Goal: Information Seeking & Learning: Learn about a topic

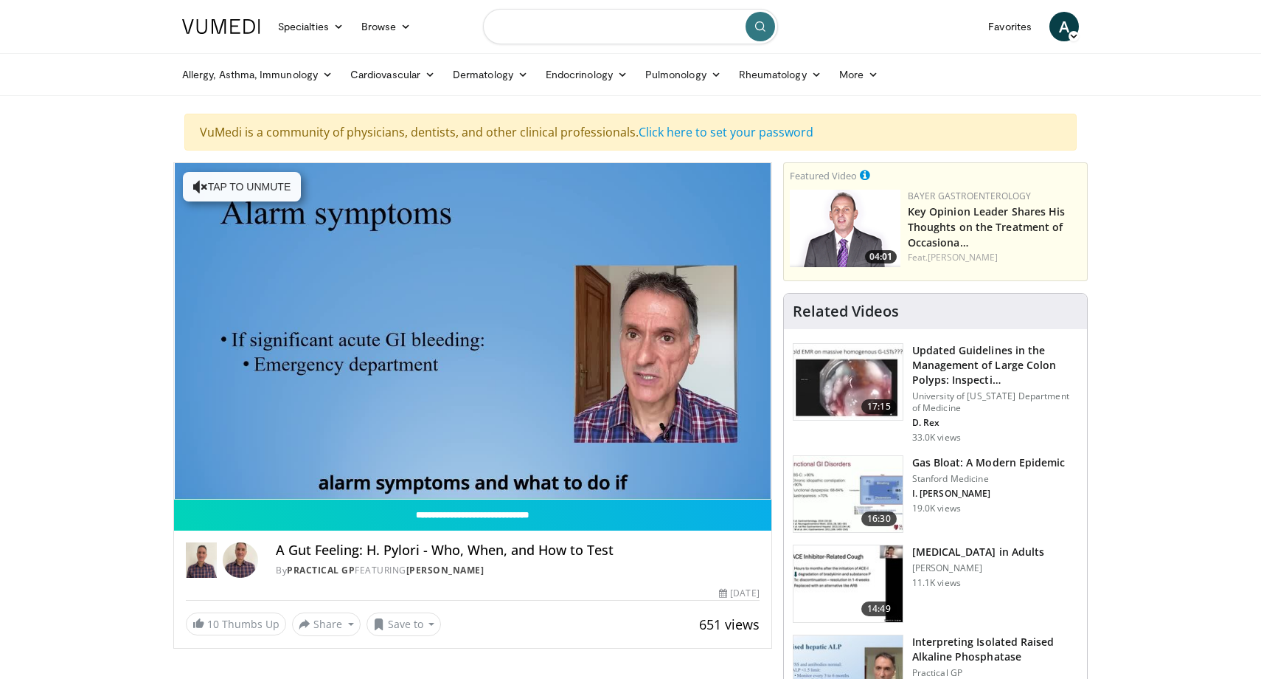
click at [573, 31] on input "Search topics, interventions" at bounding box center [630, 26] width 295 height 35
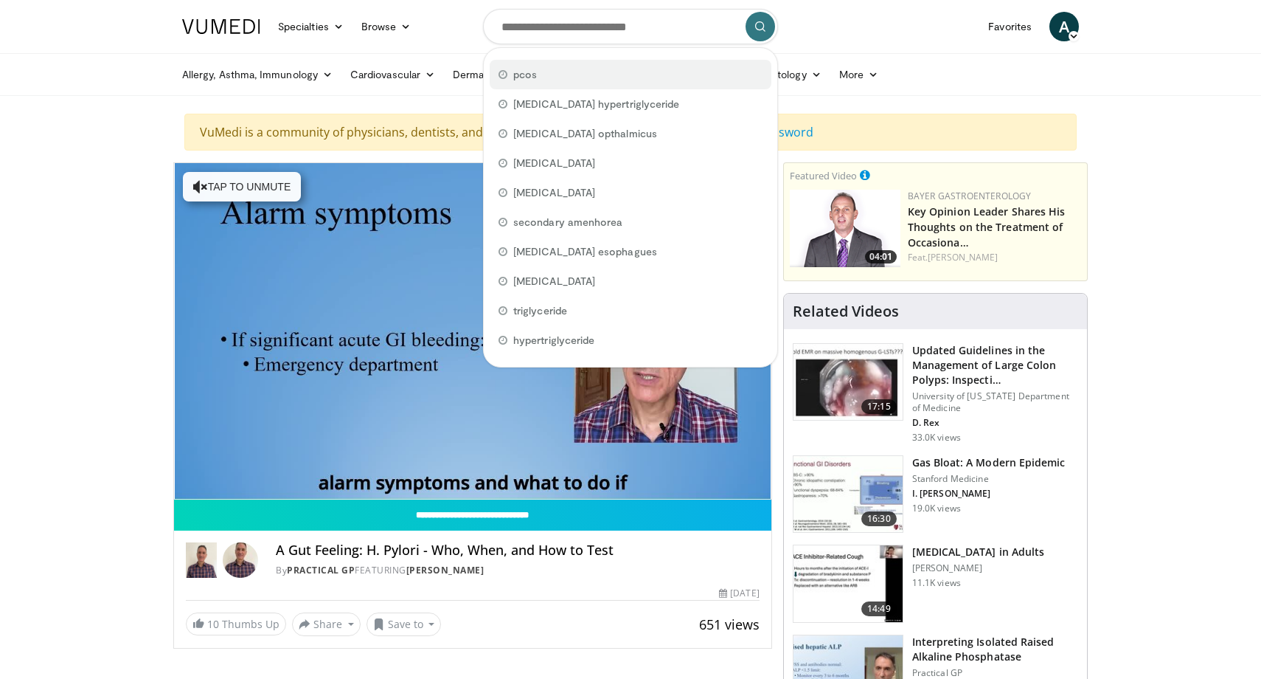
click at [523, 74] on span "pcos" at bounding box center [525, 74] width 24 height 15
type input "****"
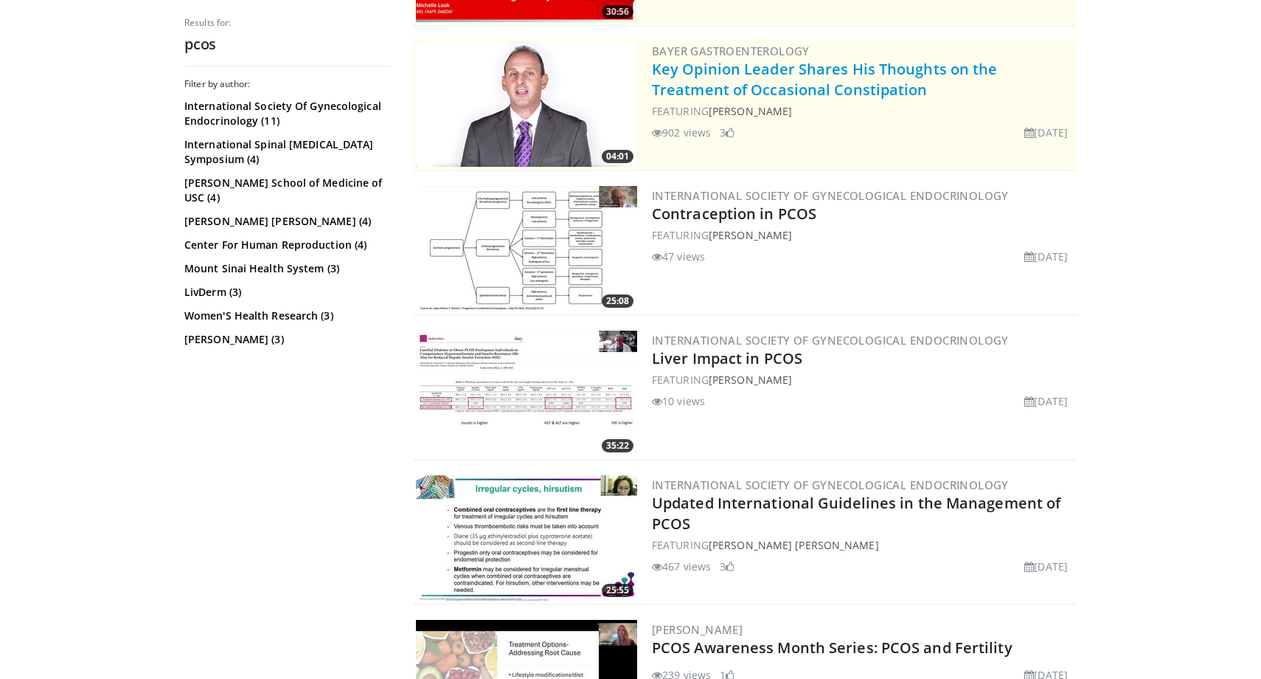
scroll to position [322, 0]
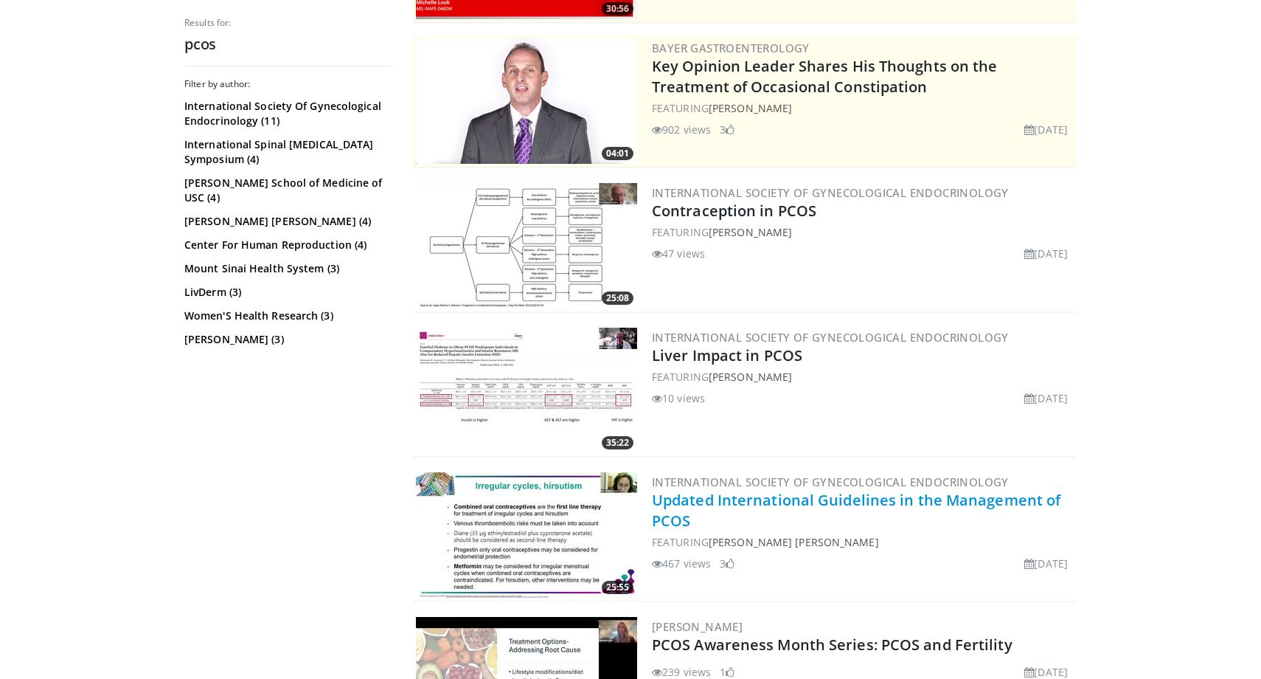
click at [737, 508] on link "Updated International Guidelines in the Management of PCOS" at bounding box center [856, 510] width 409 height 41
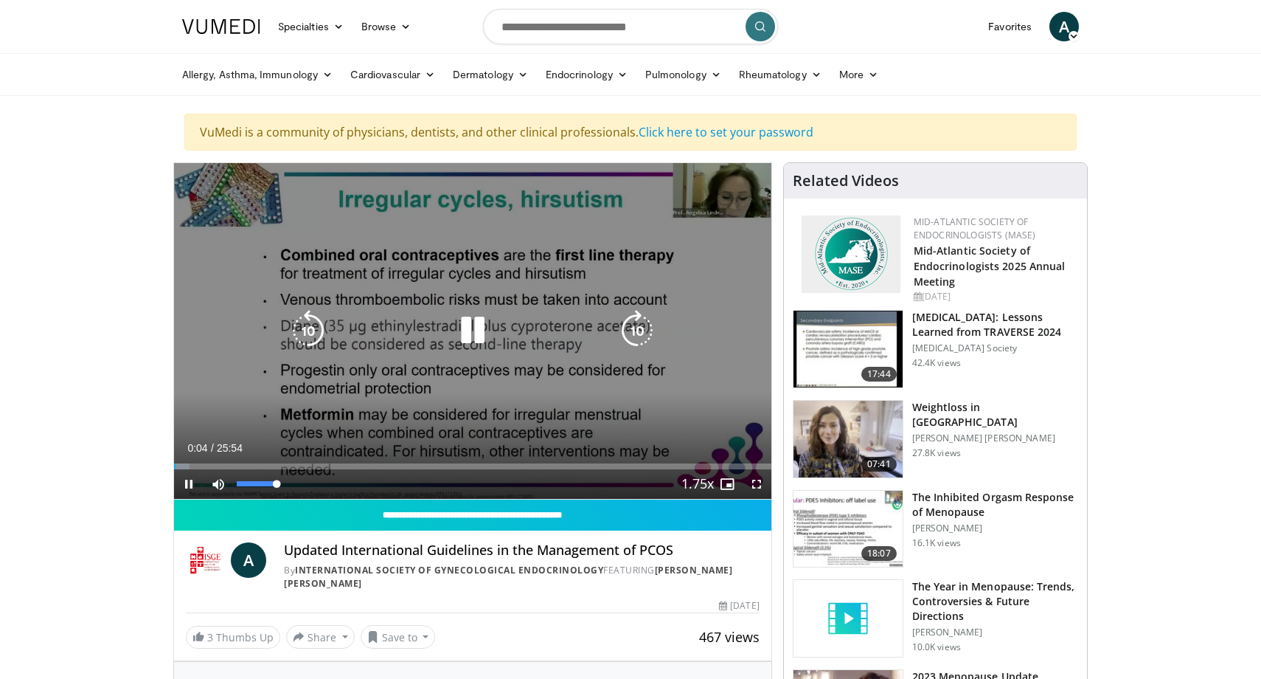
drag, startPoint x: 254, startPoint y: 486, endPoint x: 277, endPoint y: 485, distance: 22.1
click at [277, 485] on div "95%" at bounding box center [258, 484] width 52 height 30
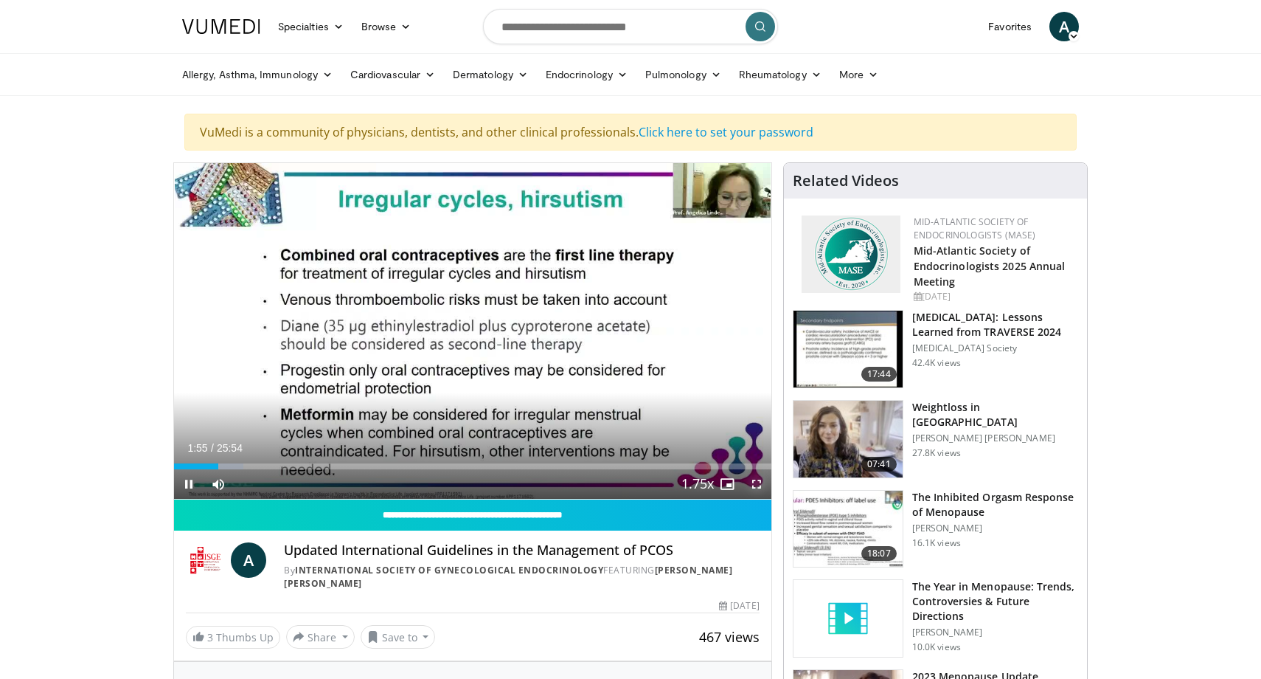
click at [757, 488] on span "Video Player" at bounding box center [757, 484] width 30 height 30
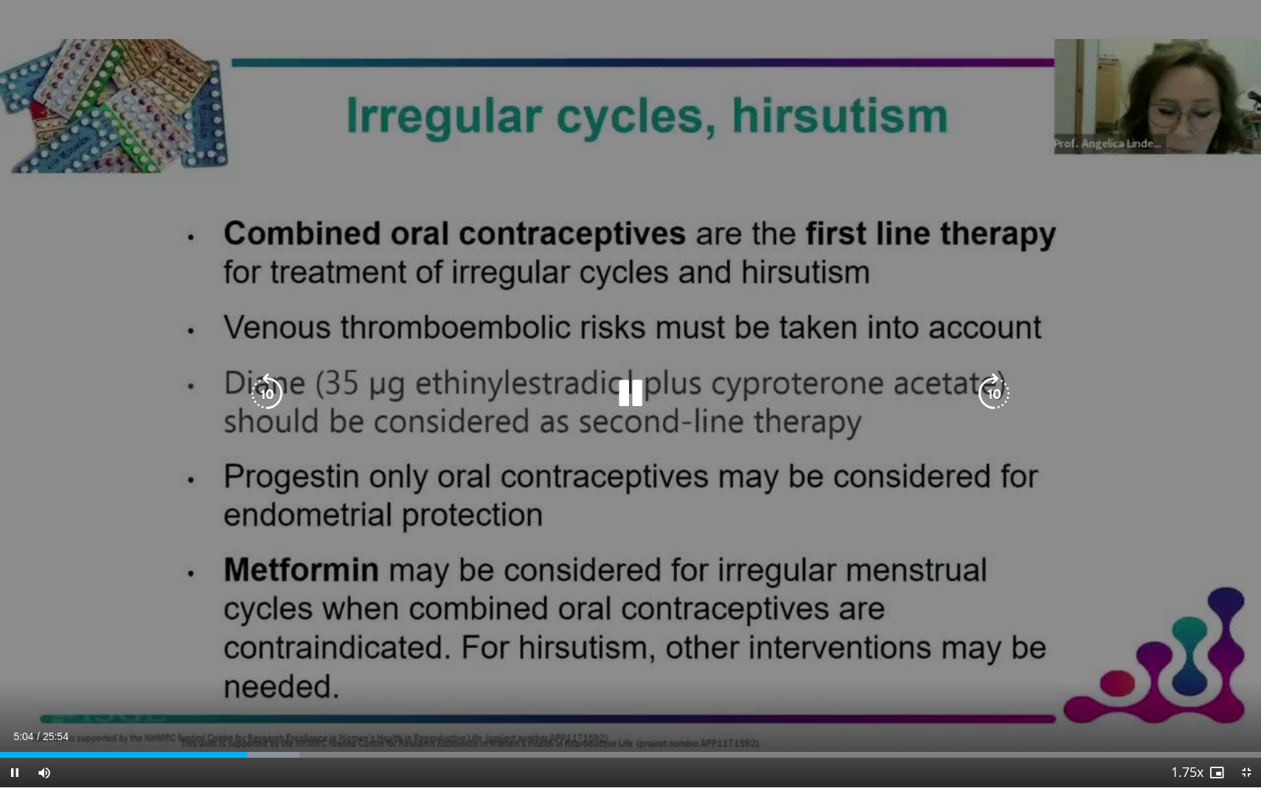
click at [435, 678] on video-js "**********" at bounding box center [630, 394] width 1261 height 788
click at [625, 382] on icon "Video Player" at bounding box center [630, 393] width 41 height 41
click at [603, 469] on div "10 seconds Tap to unmute" at bounding box center [630, 394] width 1261 height 788
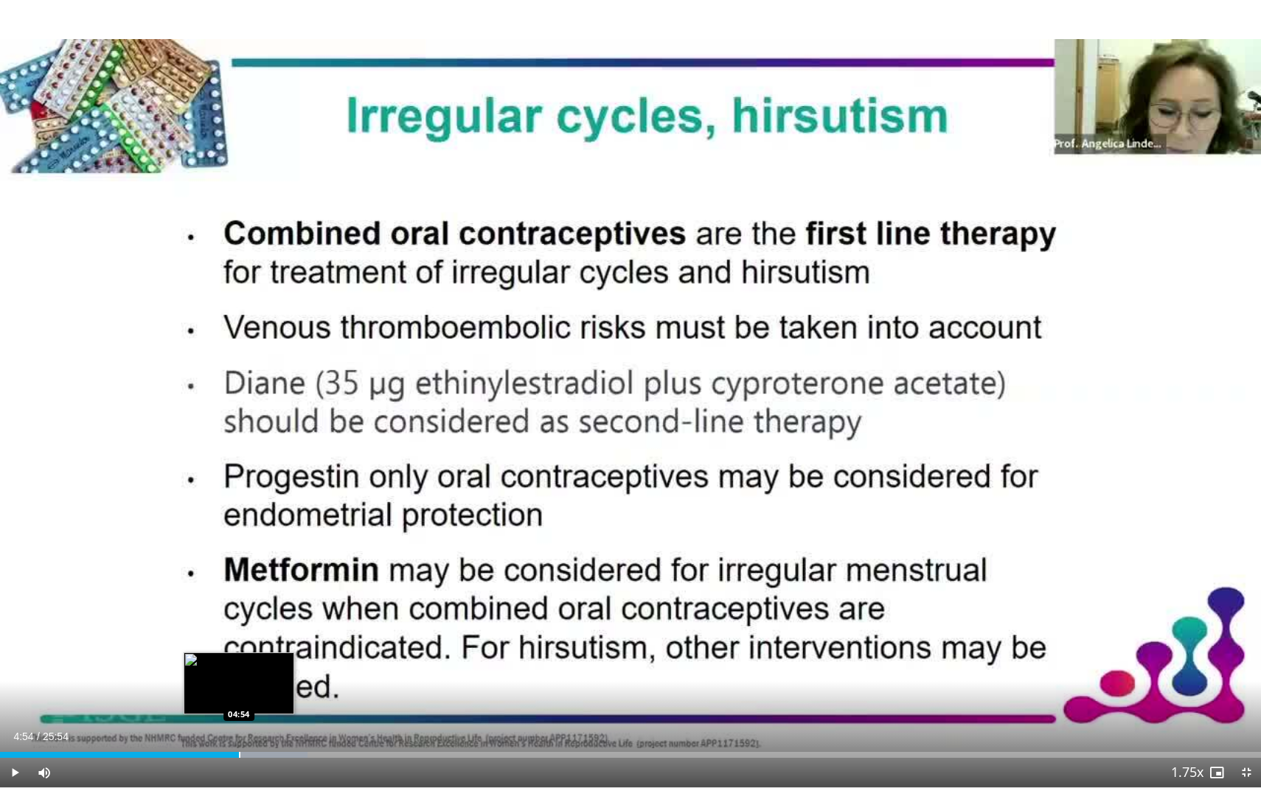
click at [239, 678] on div "Progress Bar" at bounding box center [239, 755] width 1 height 6
click at [224, 678] on div "Progress Bar" at bounding box center [224, 755] width 1 height 6
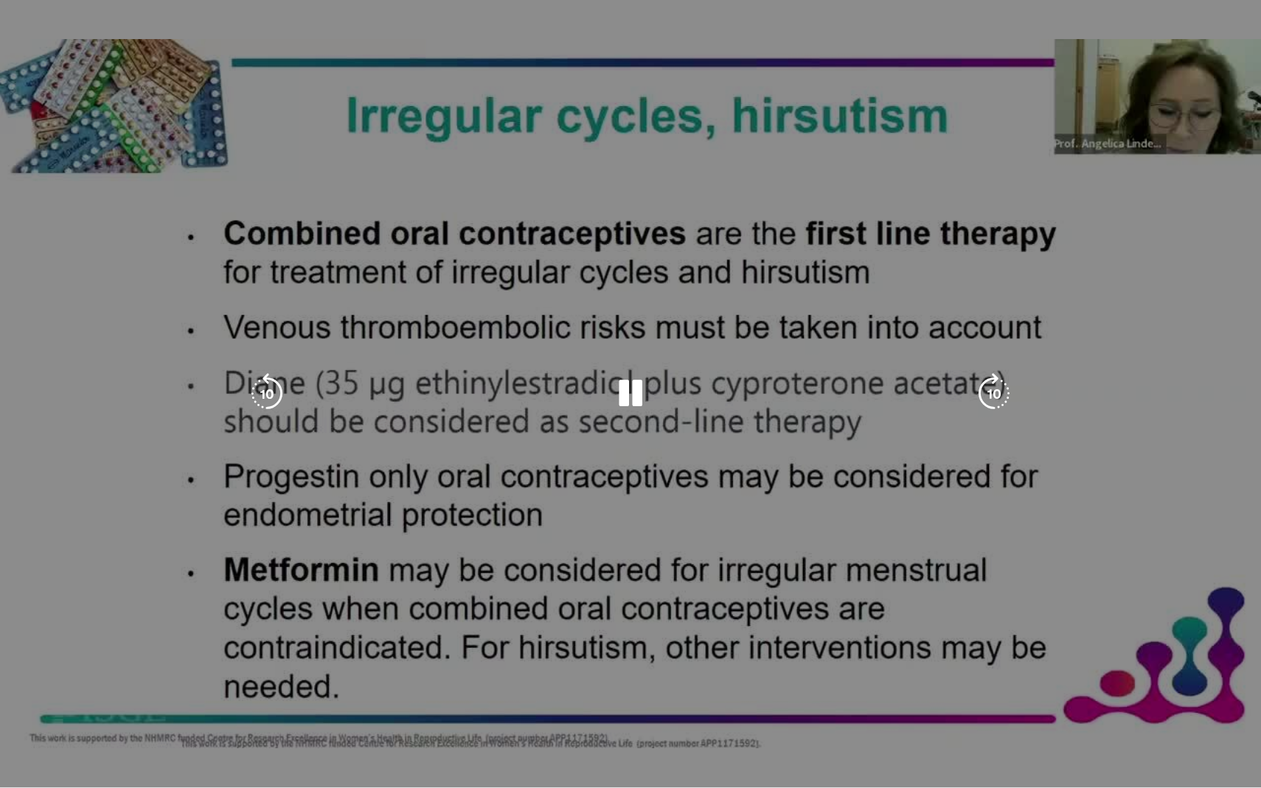
click at [205, 678] on video-js "**********" at bounding box center [630, 394] width 1261 height 788
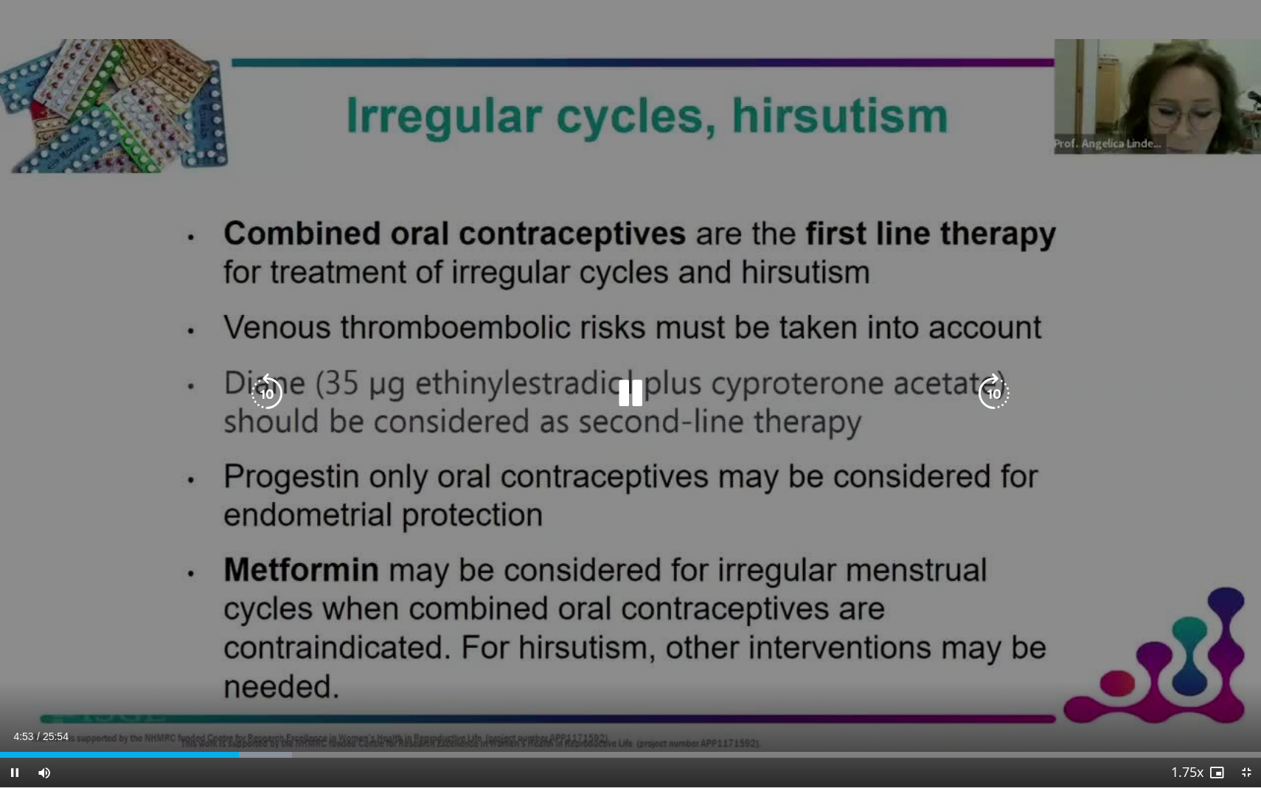
click at [488, 514] on div "10 seconds Tap to unmute" at bounding box center [630, 394] width 1261 height 788
click at [568, 476] on div "10 seconds Tap to unmute" at bounding box center [630, 394] width 1261 height 788
click at [786, 652] on div "10 seconds Tap to unmute" at bounding box center [630, 394] width 1261 height 788
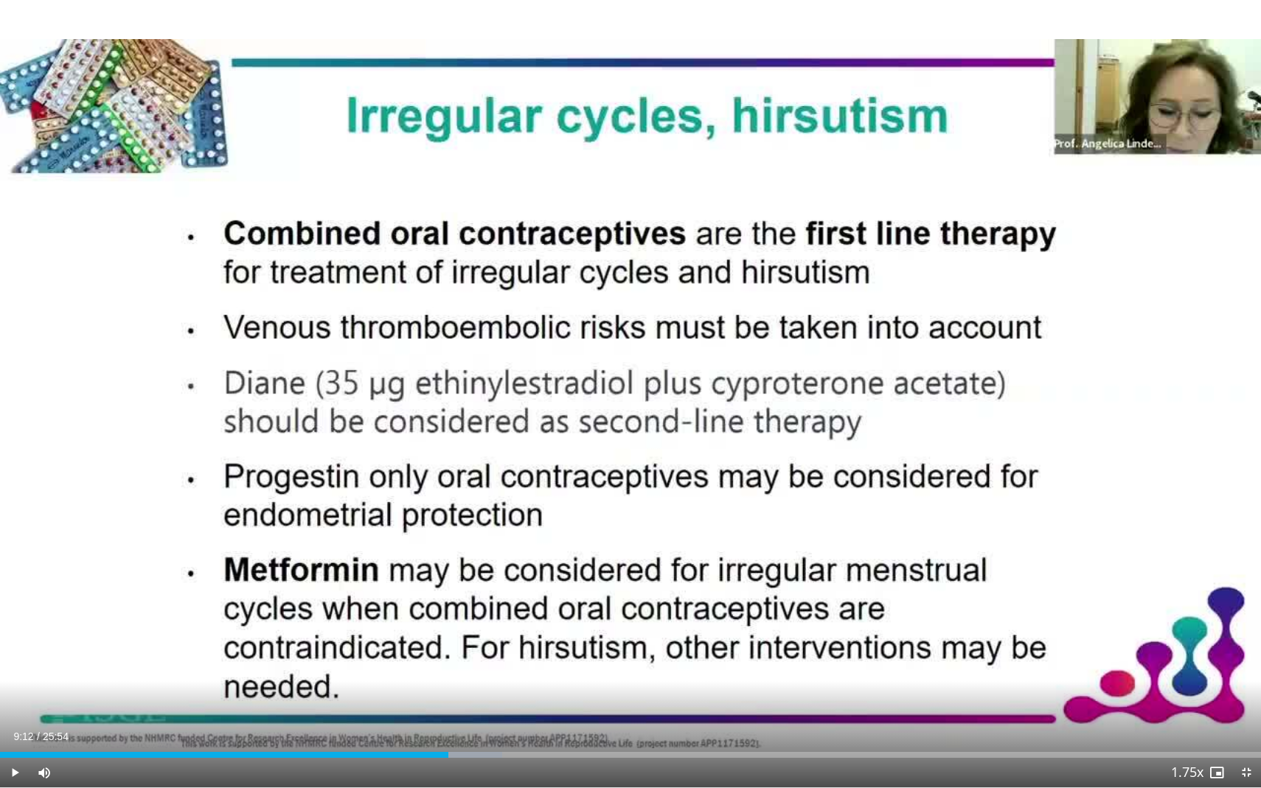
click at [785, 652] on div "10 seconds Tap to unmute" at bounding box center [630, 394] width 1261 height 788
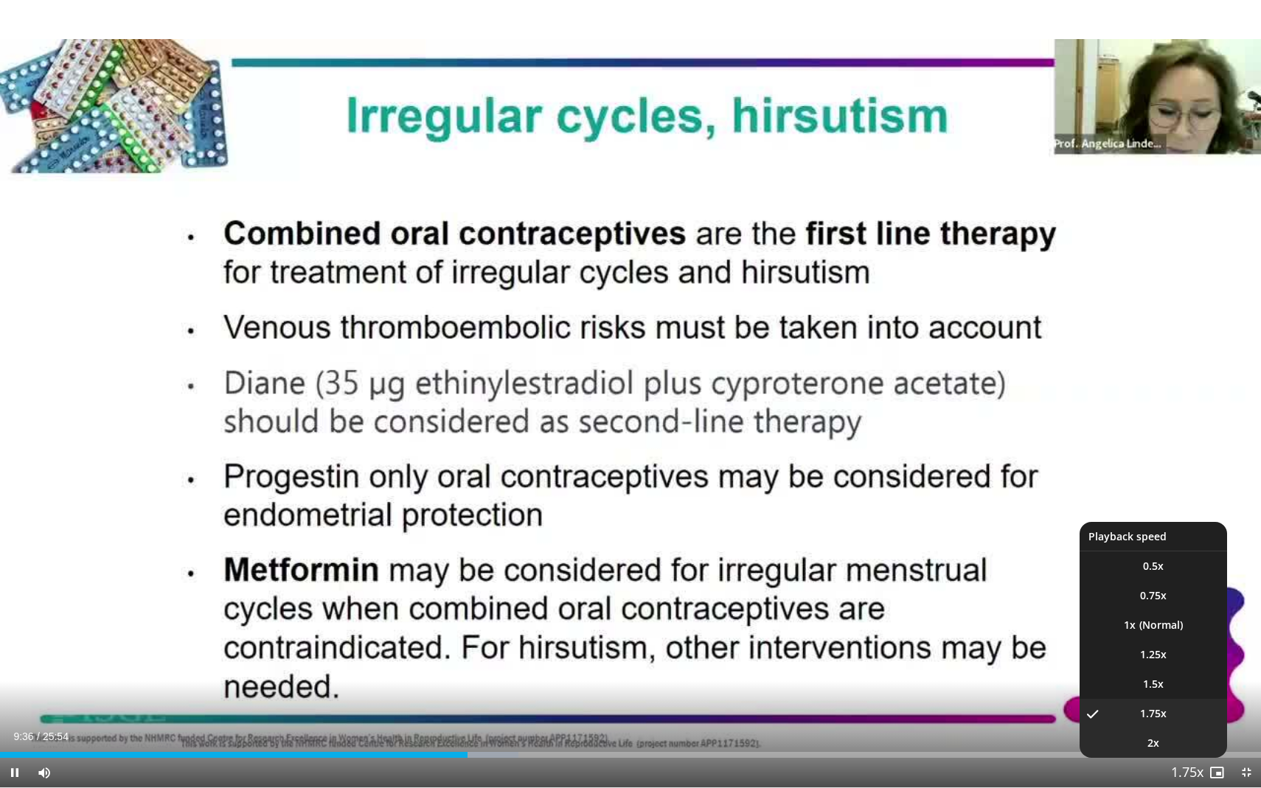
click at [1152, 678] on li "2x" at bounding box center [1154, 744] width 148 height 30
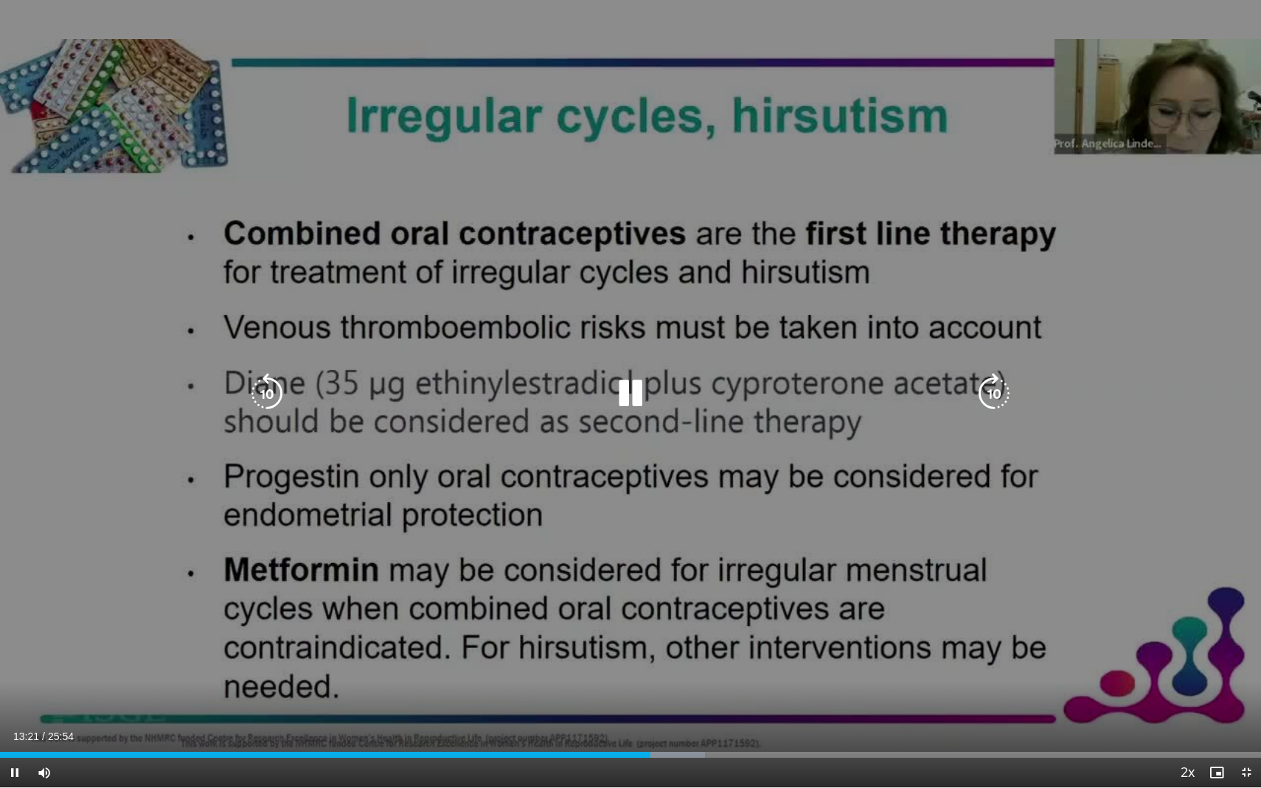
click at [623, 373] on icon "Video Player" at bounding box center [630, 393] width 41 height 41
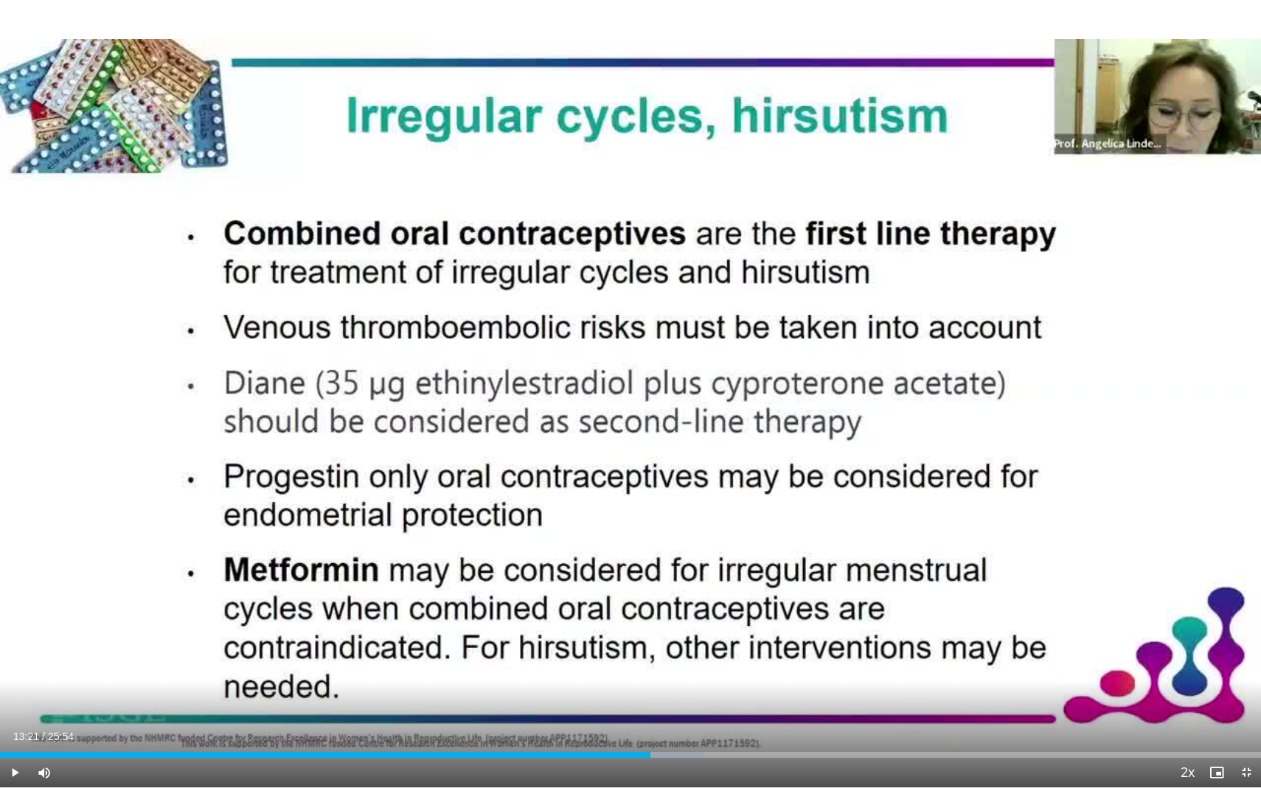
click at [496, 469] on div "20 seconds Tap to unmute" at bounding box center [630, 394] width 1261 height 788
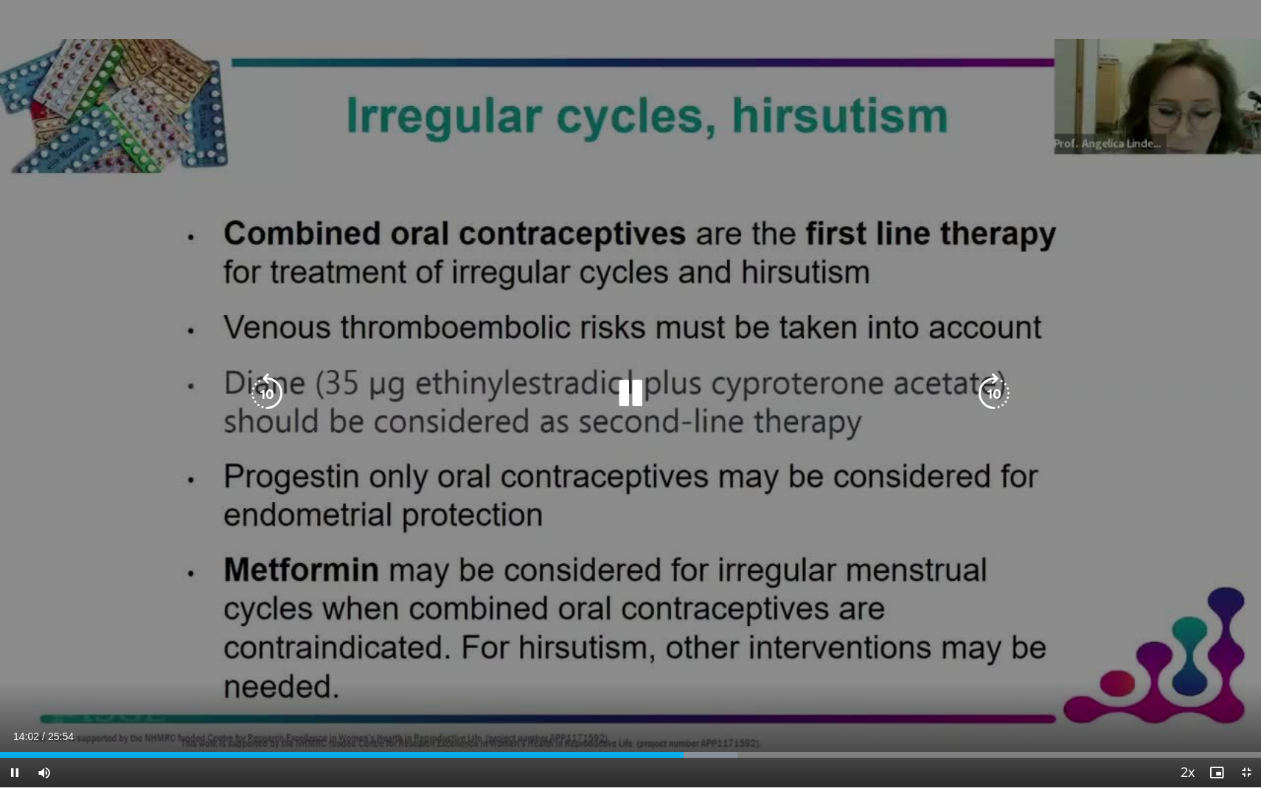
click at [616, 426] on div "20 seconds Tap to unmute" at bounding box center [630, 394] width 1261 height 788
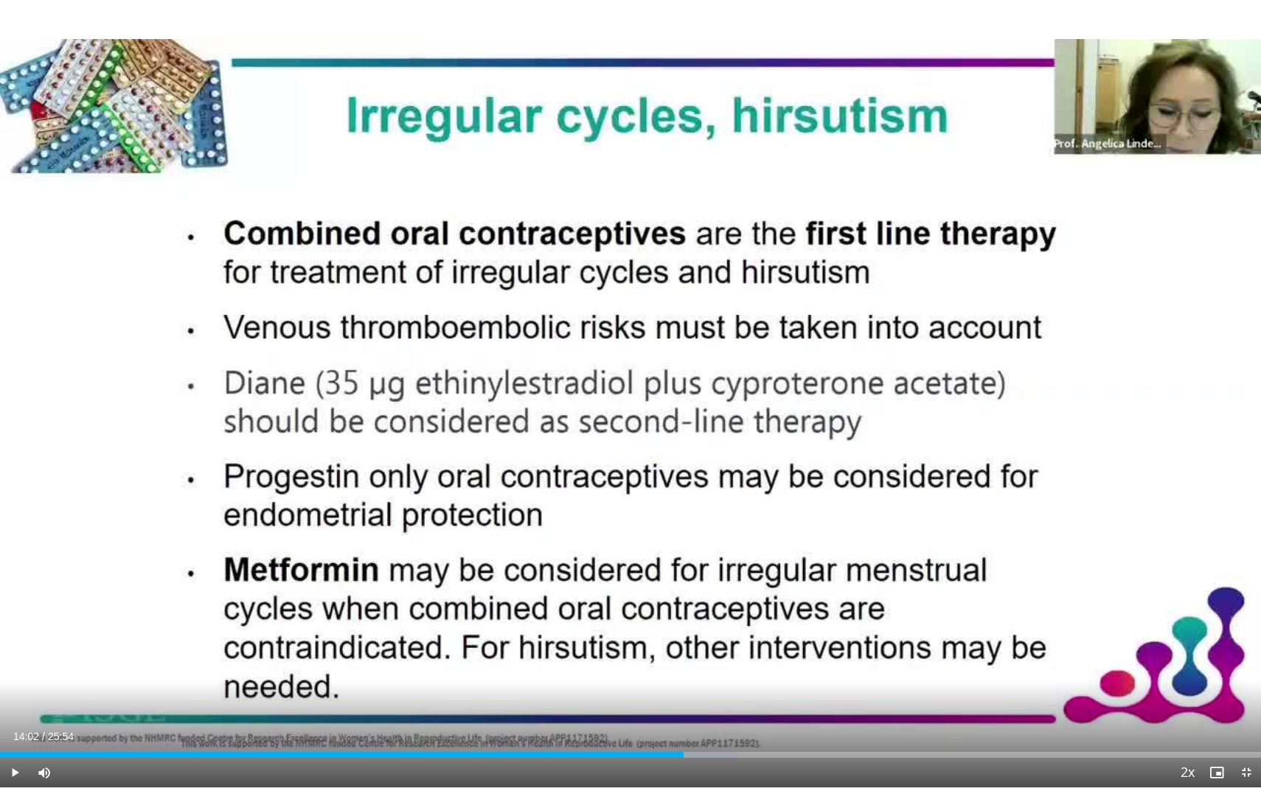
click at [616, 426] on div "20 seconds Tap to unmute" at bounding box center [630, 394] width 1261 height 788
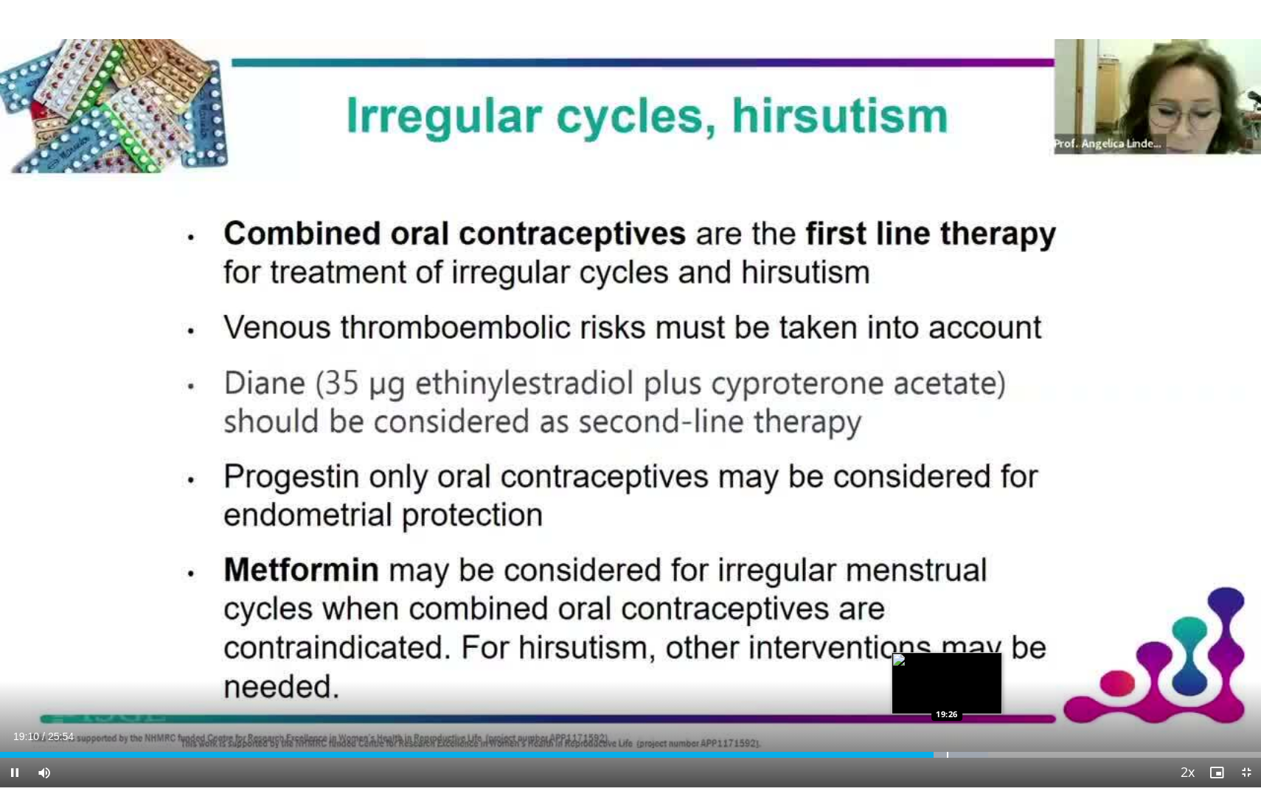
click at [947, 678] on div "Progress Bar" at bounding box center [947, 755] width 1 height 6
click at [967, 678] on div "Progress Bar" at bounding box center [967, 755] width 1 height 6
click at [947, 678] on div "Progress Bar" at bounding box center [947, 755] width 1 height 6
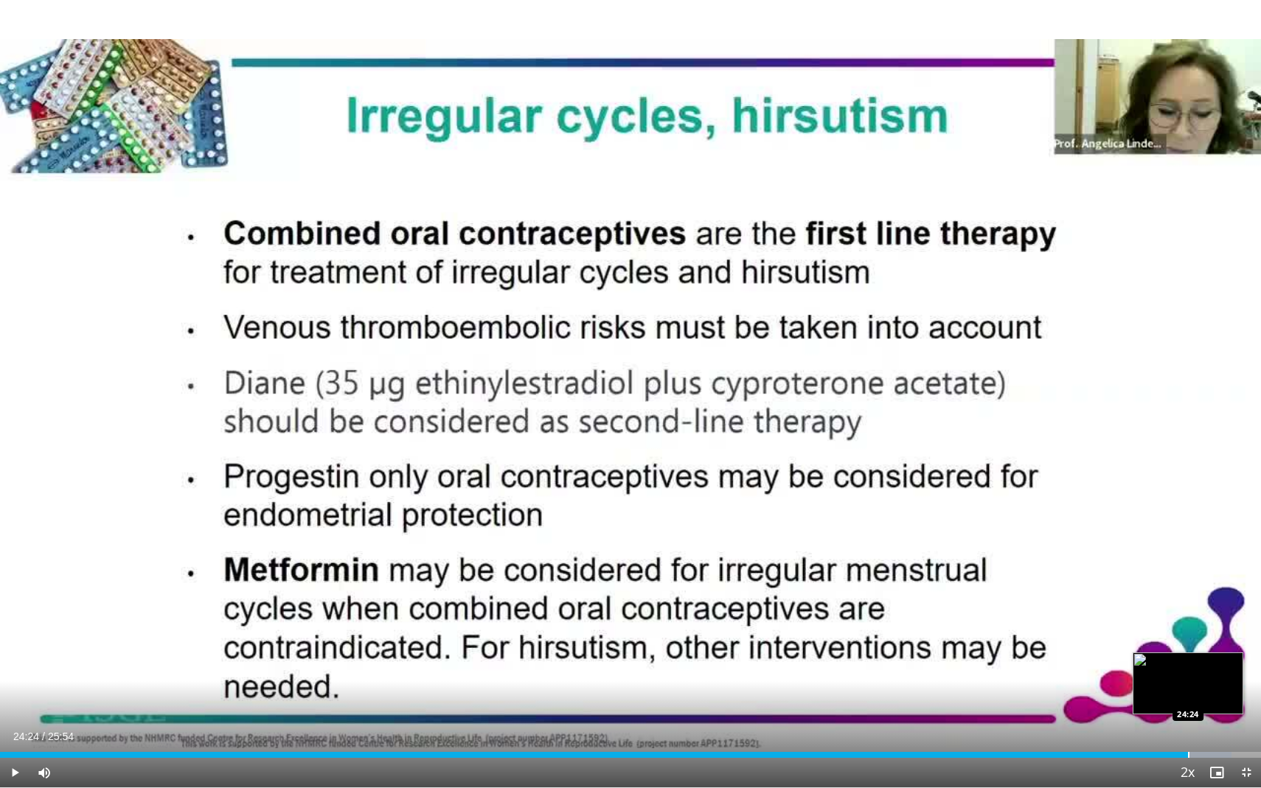
click at [1188, 678] on div "Progress Bar" at bounding box center [1188, 755] width 1 height 6
click at [1201, 678] on div "Progress Bar" at bounding box center [1201, 755] width 1 height 6
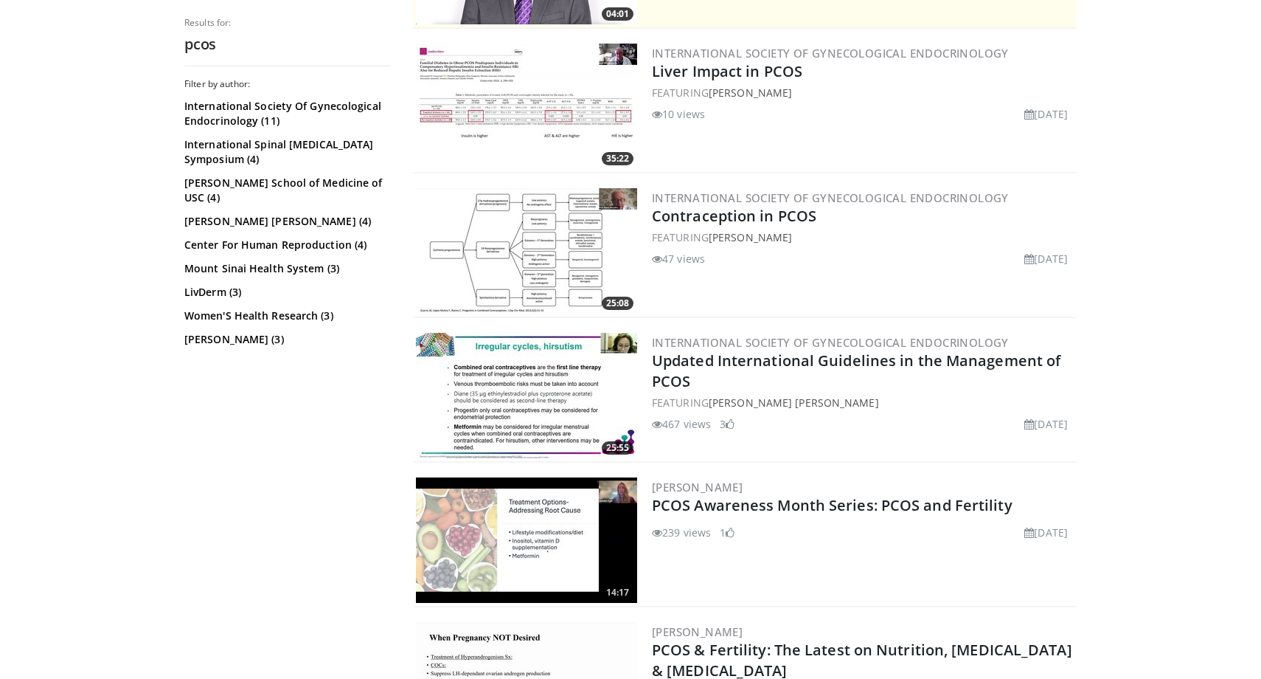
scroll to position [524, 0]
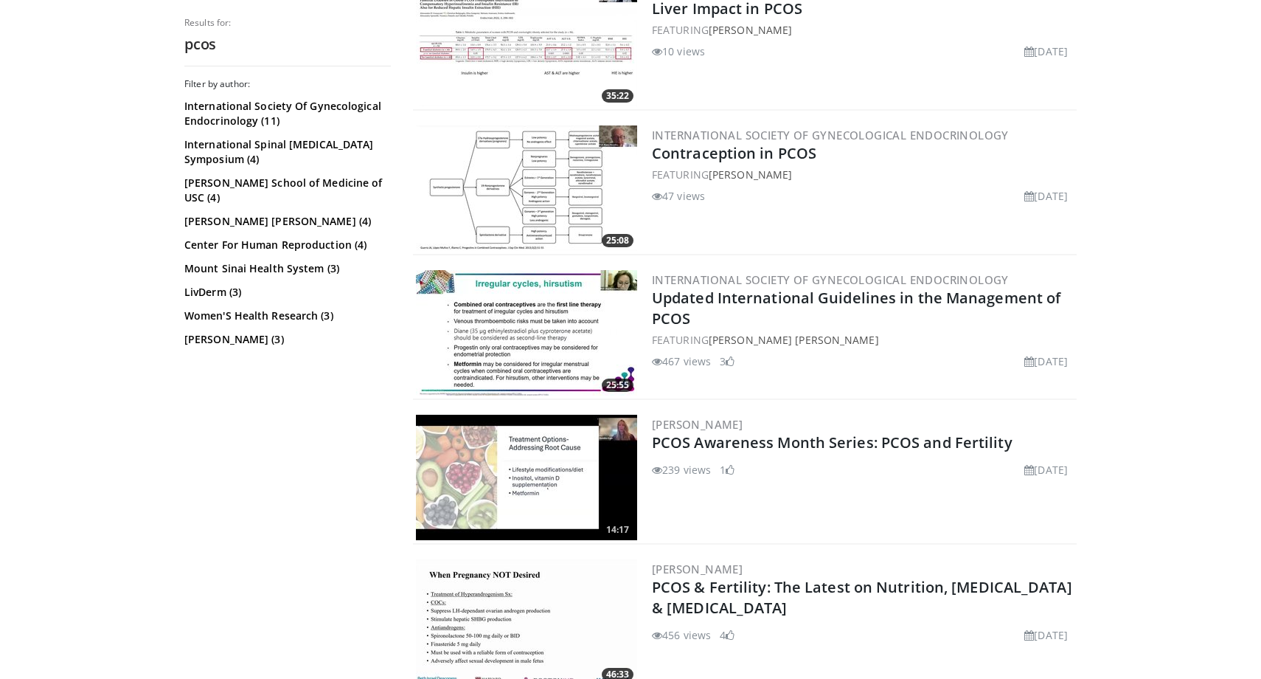
click at [550, 497] on img at bounding box center [526, 476] width 221 height 125
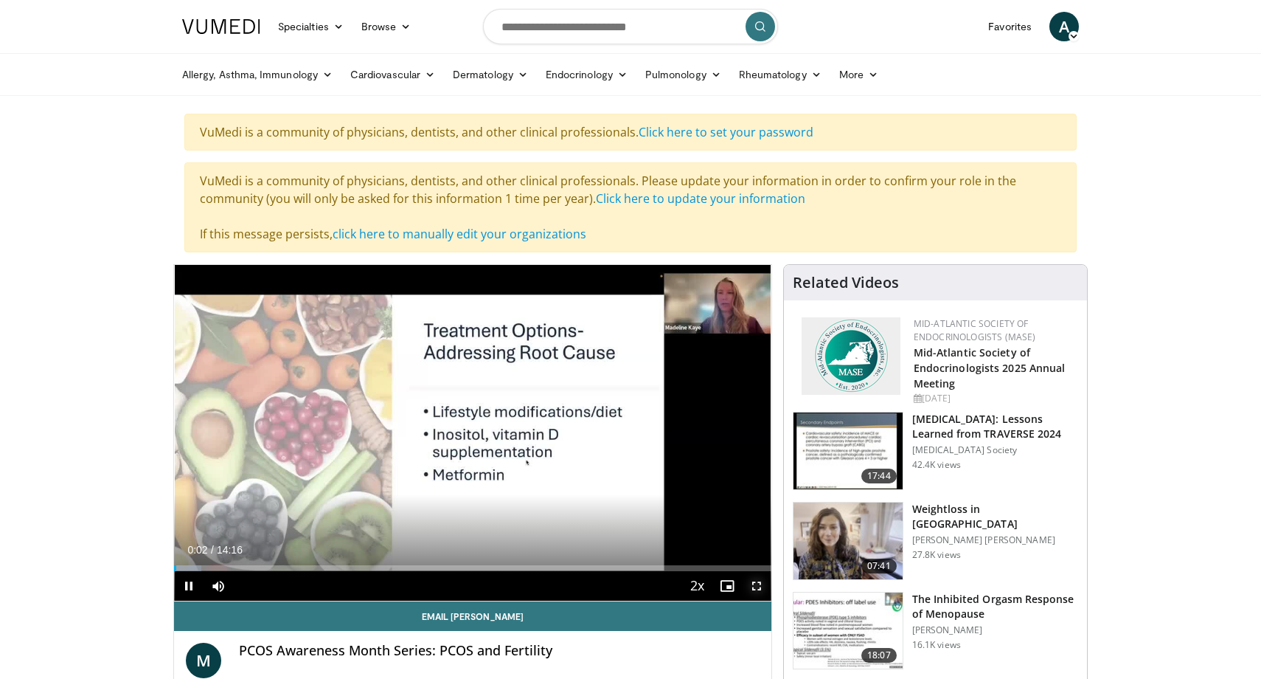
click at [758, 592] on span "Video Player" at bounding box center [757, 586] width 30 height 30
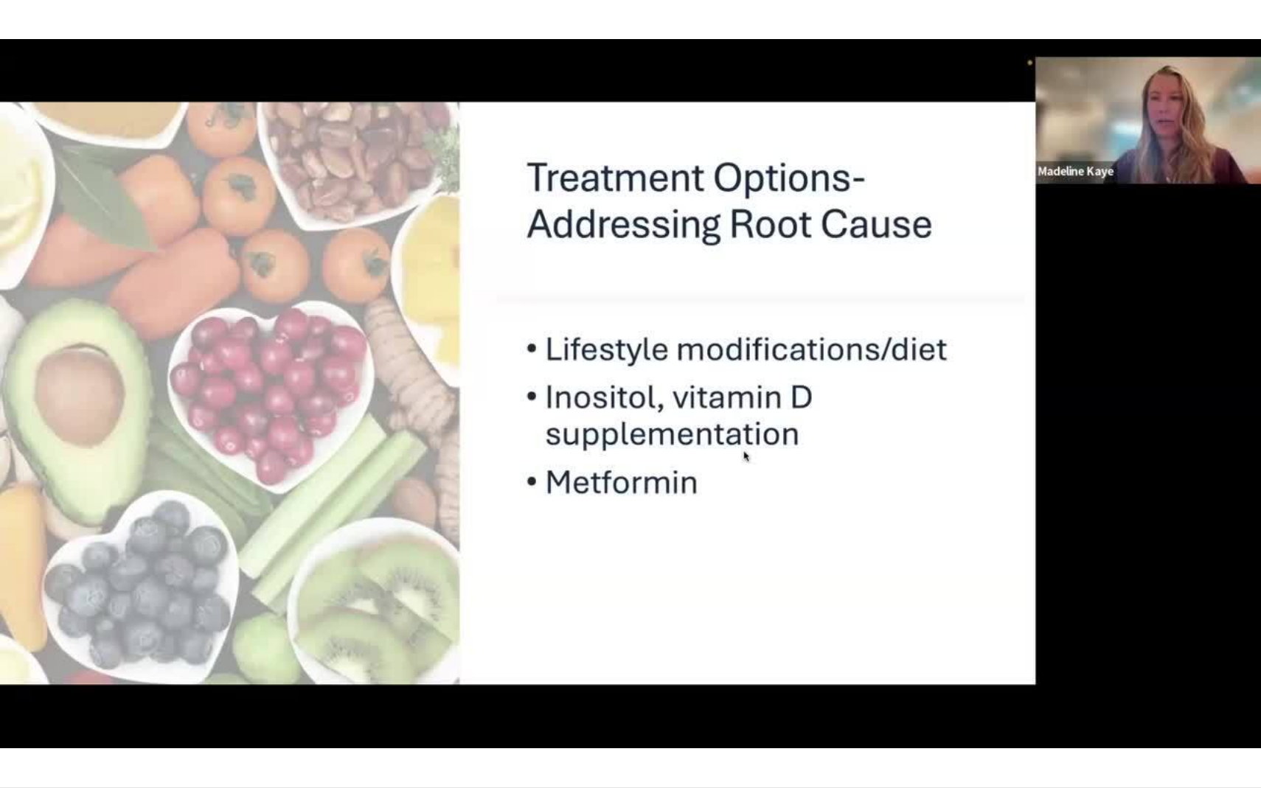
click at [638, 409] on div "10 seconds Tap to unmute" at bounding box center [630, 394] width 1261 height 788
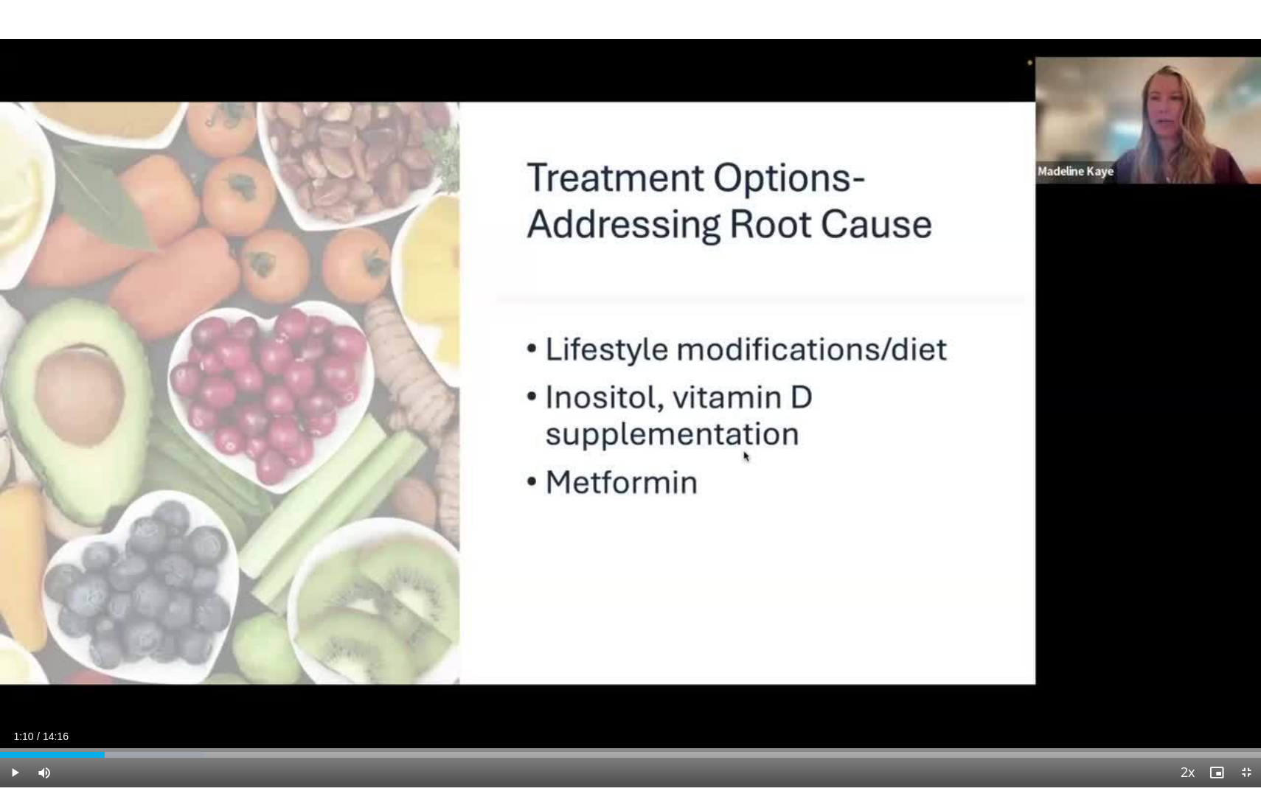
click at [638, 409] on div "10 seconds Tap to unmute" at bounding box center [630, 394] width 1261 height 788
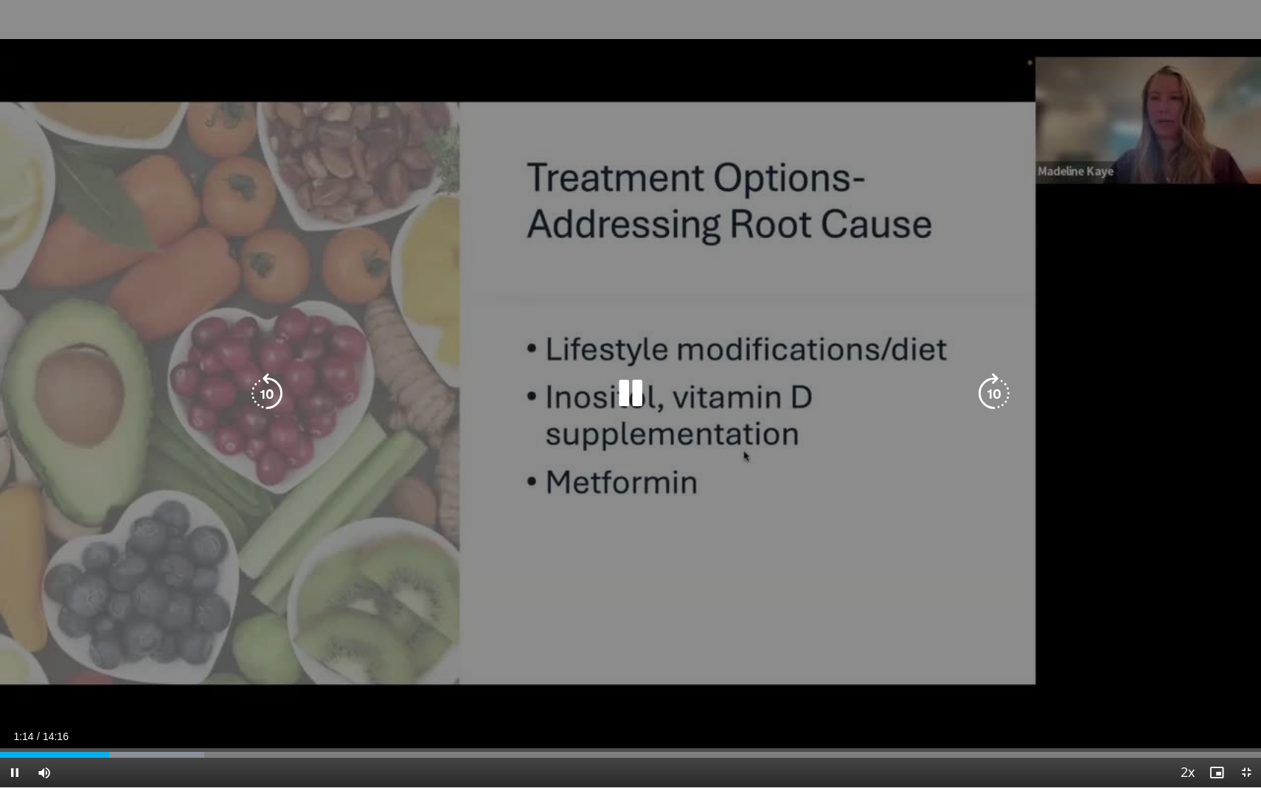
click at [622, 434] on div "10 seconds Tap to unmute" at bounding box center [630, 394] width 1261 height 788
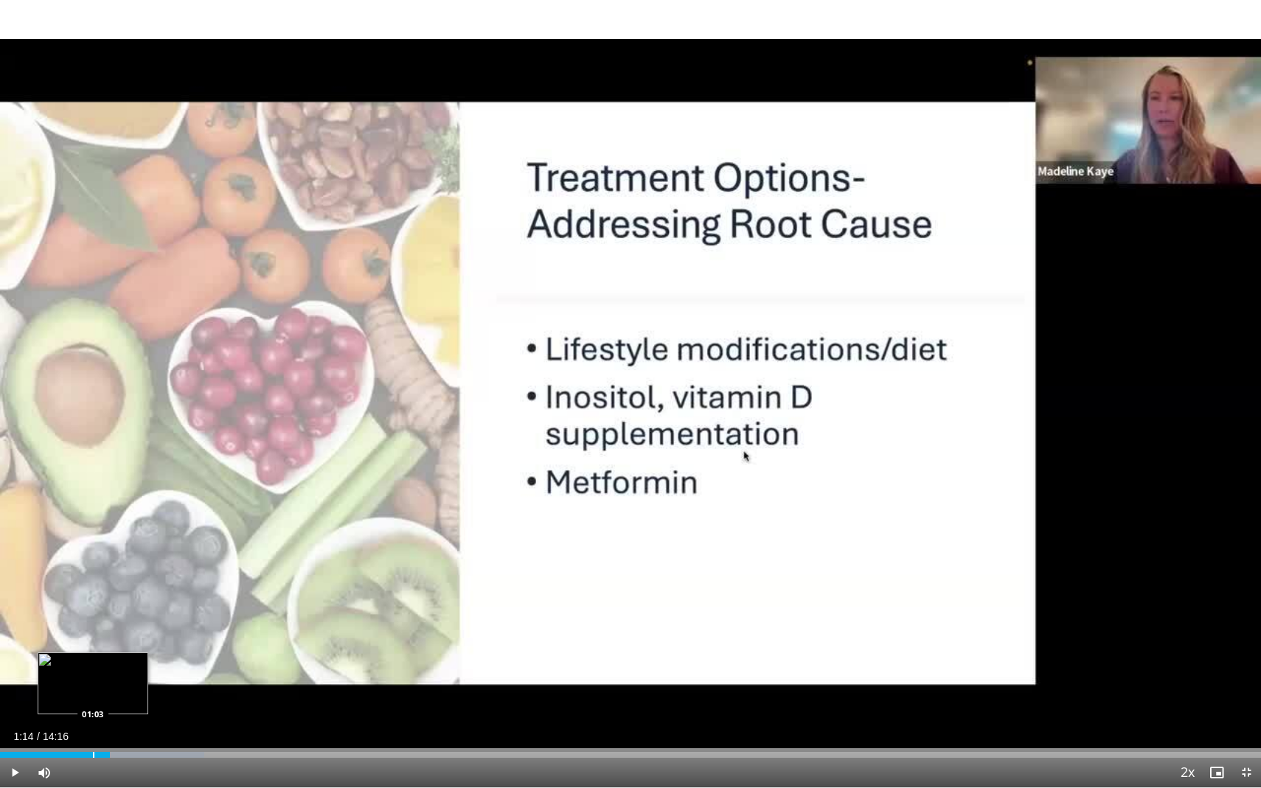
click at [93, 678] on div "Progress Bar" at bounding box center [93, 755] width 1 height 6
click at [405, 368] on div "10 seconds Tap to unmute" at bounding box center [630, 394] width 1261 height 788
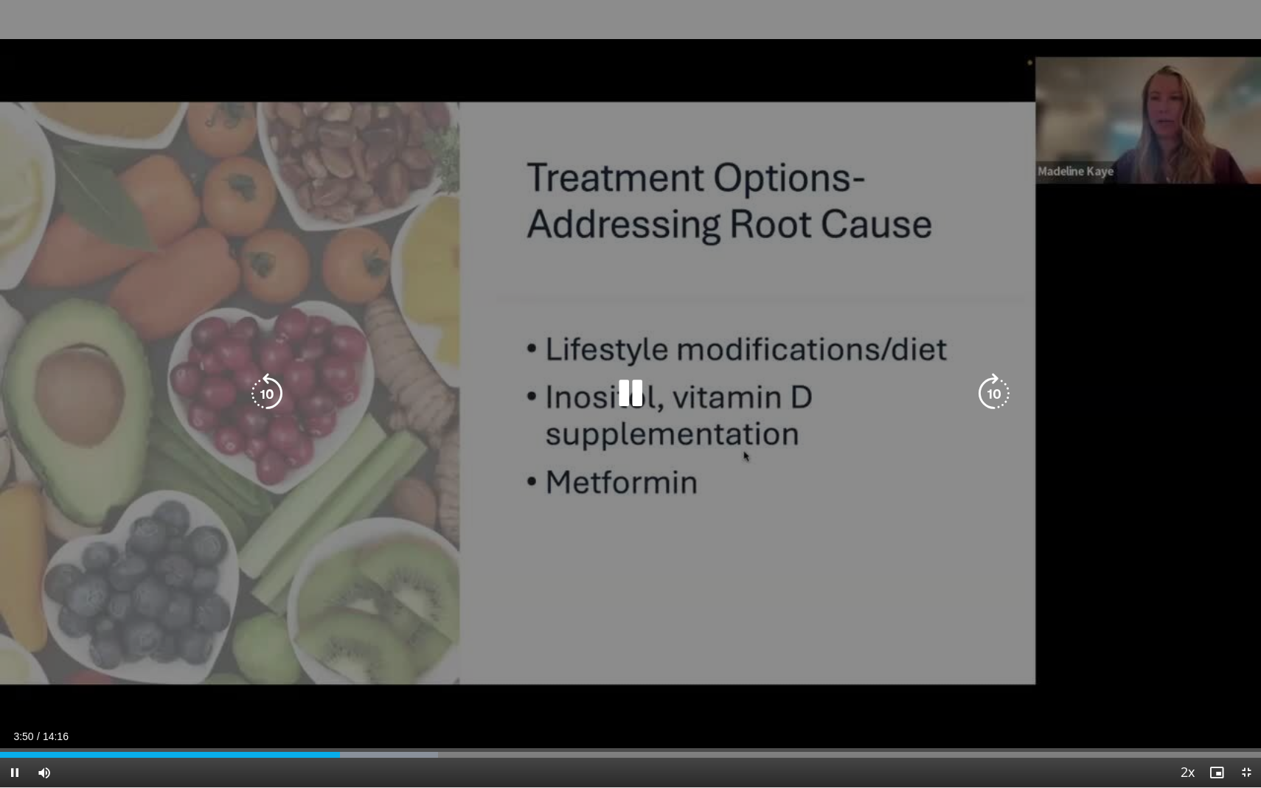
click at [653, 412] on div "10 seconds Tap to unmute" at bounding box center [630, 394] width 1261 height 788
click at [673, 445] on div "10 seconds Tap to unmute" at bounding box center [630, 394] width 1261 height 788
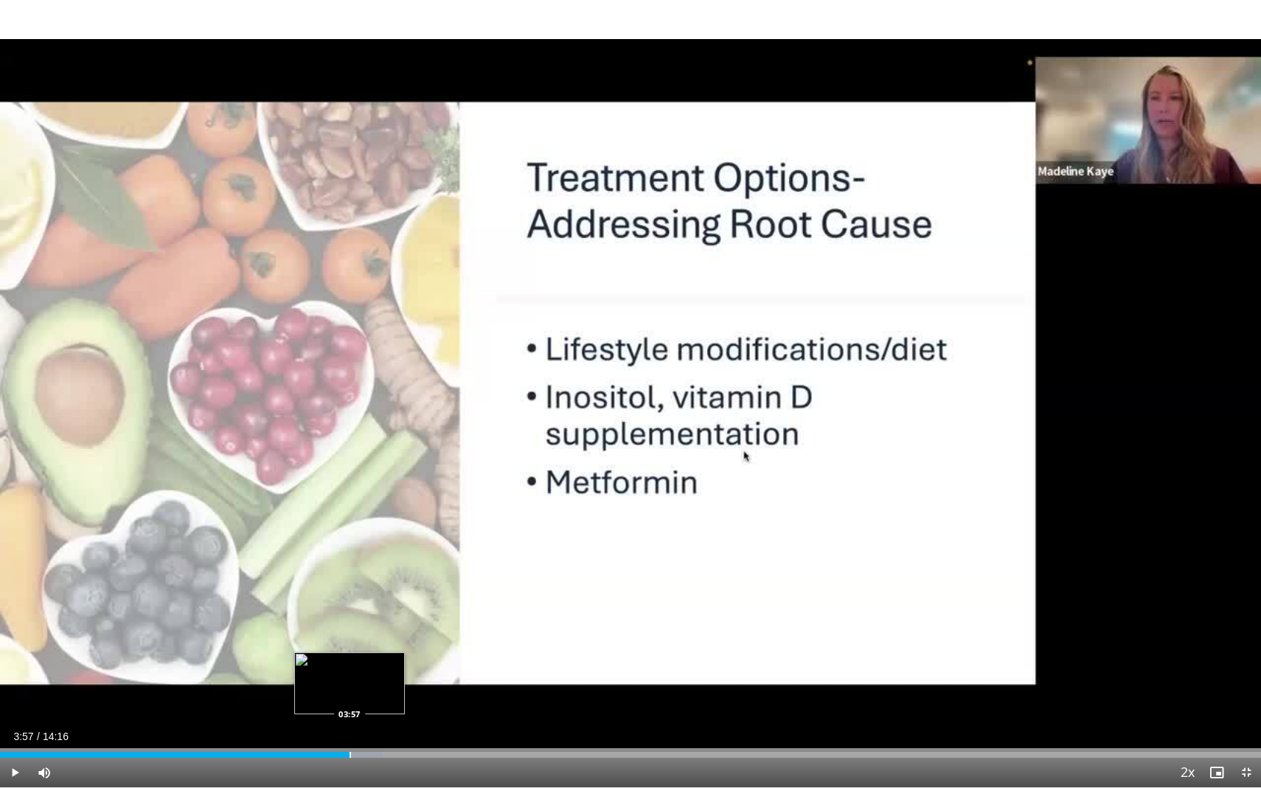
click at [350, 678] on div "Progress Bar" at bounding box center [350, 755] width 1 height 6
click at [314, 678] on div "Progress Bar" at bounding box center [314, 755] width 1 height 6
click at [282, 678] on div "Loaded : 32.43% 03:34 03:11" at bounding box center [630, 751] width 1261 height 14
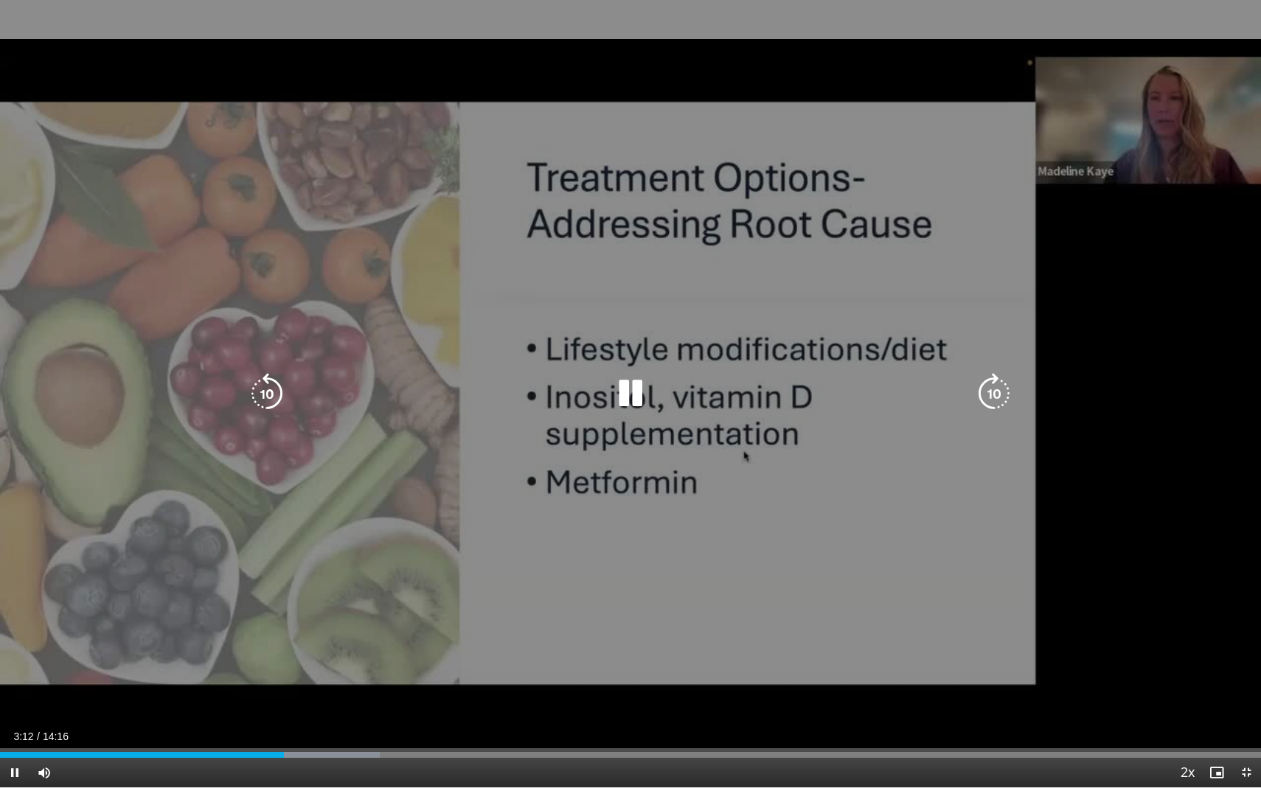
click at [648, 388] on icon "Video Player" at bounding box center [630, 393] width 41 height 41
click at [622, 347] on div "10 seconds Tap to unmute" at bounding box center [630, 394] width 1261 height 788
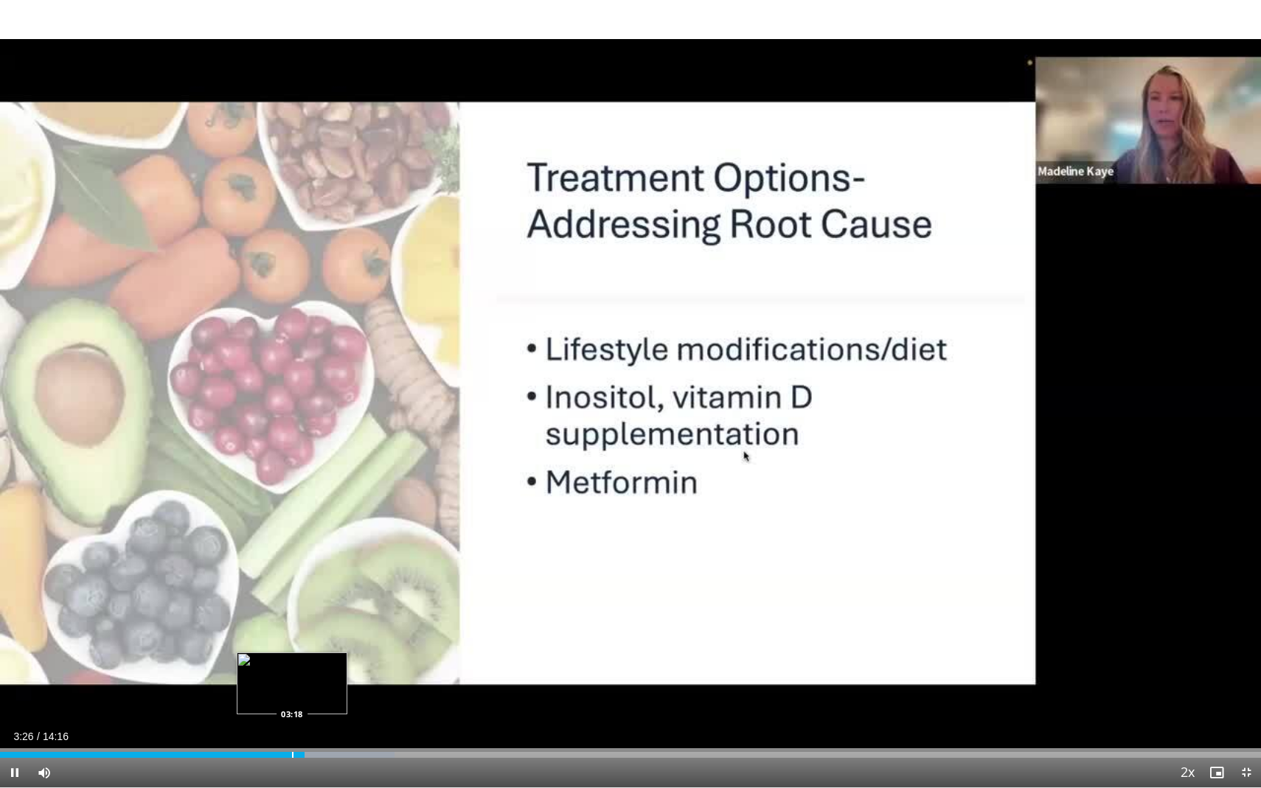
click at [292, 678] on div "Progress Bar" at bounding box center [292, 755] width 1 height 6
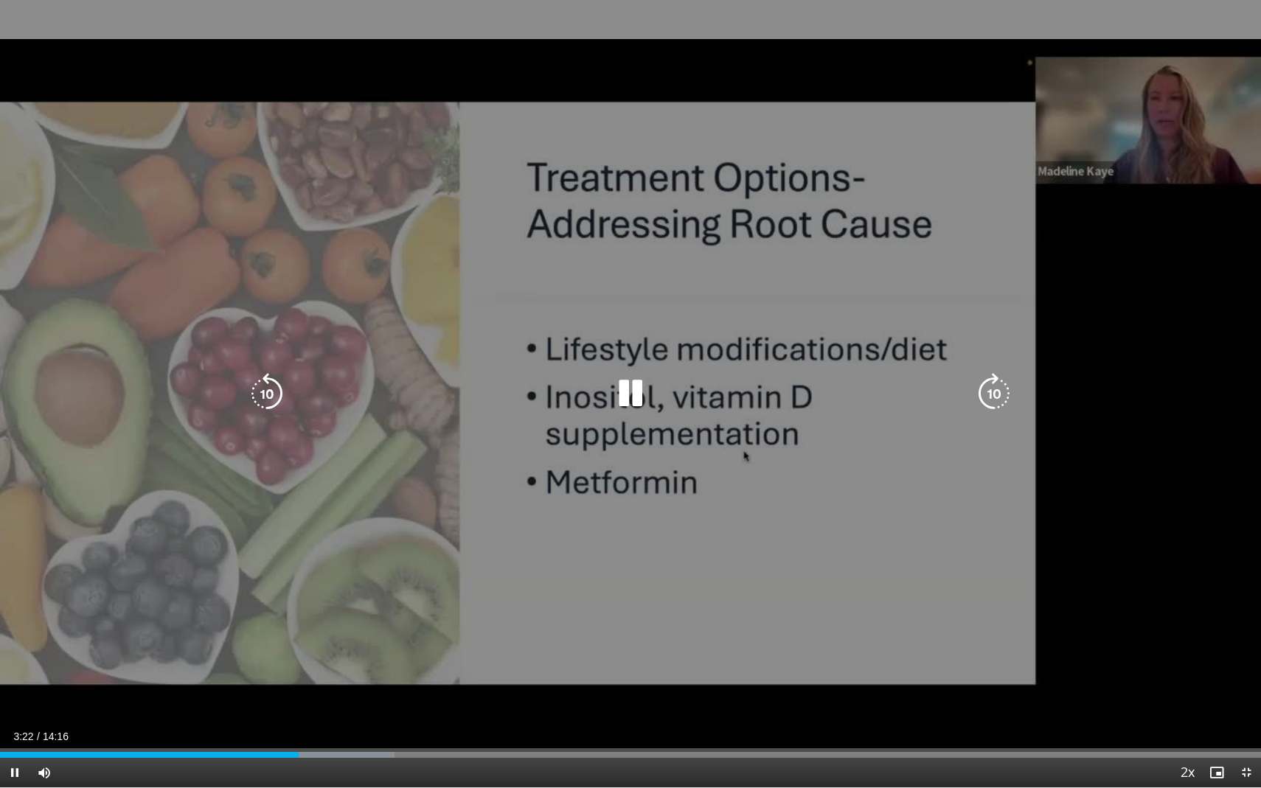
click at [634, 392] on icon "Video Player" at bounding box center [630, 393] width 41 height 41
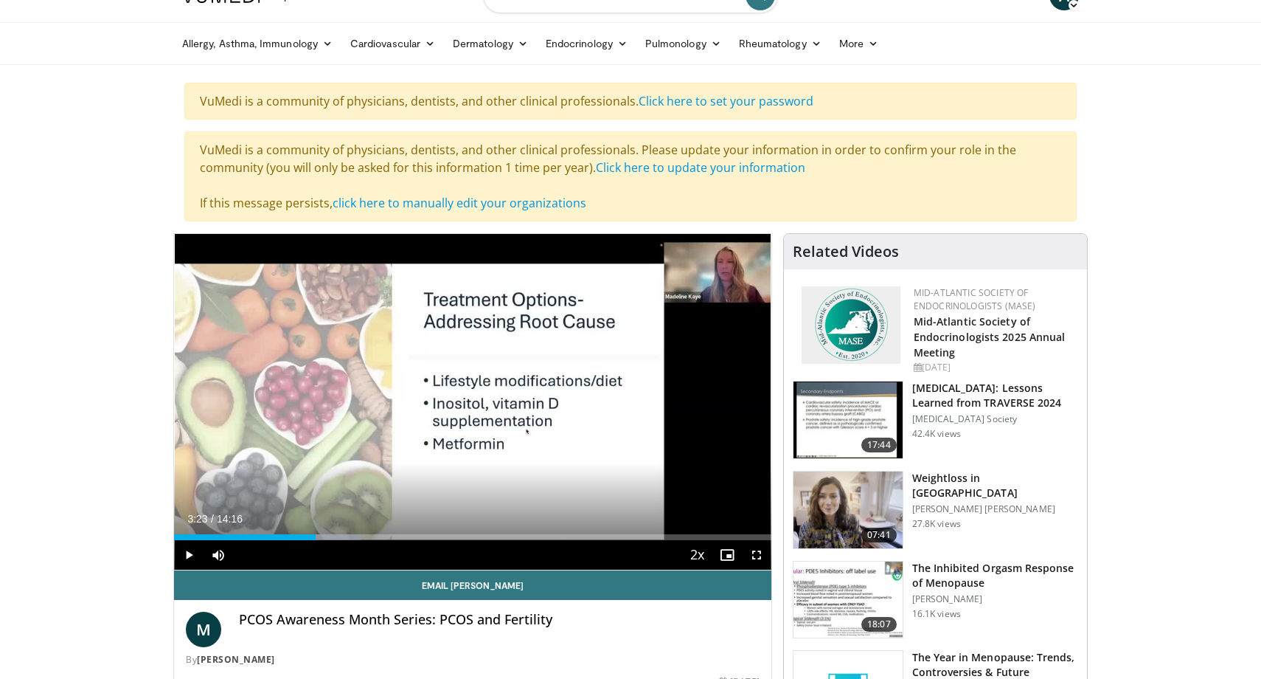
scroll to position [32, 0]
